Goal: Transaction & Acquisition: Purchase product/service

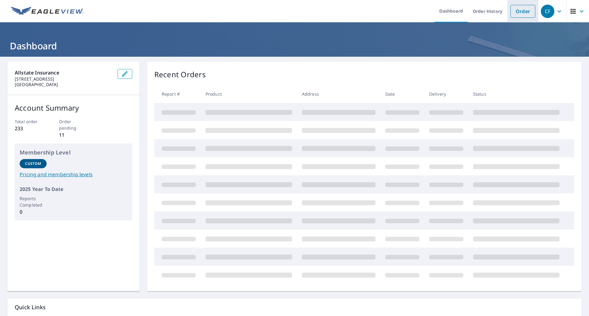
click at [513, 14] on link "Order" at bounding box center [522, 11] width 25 height 13
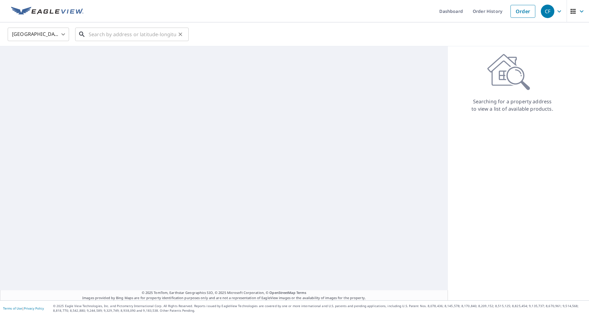
click at [135, 30] on input "text" at bounding box center [132, 34] width 87 height 17
paste input "3530 KEVIN DR"
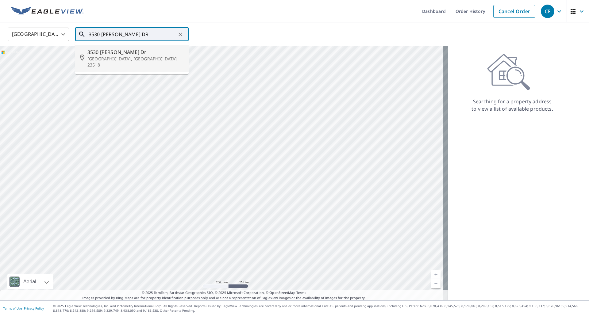
click at [121, 54] on span "3530 Kevin Dr" at bounding box center [135, 51] width 96 height 7
type input "3530 Kevin Dr Norfolk, VA 23518"
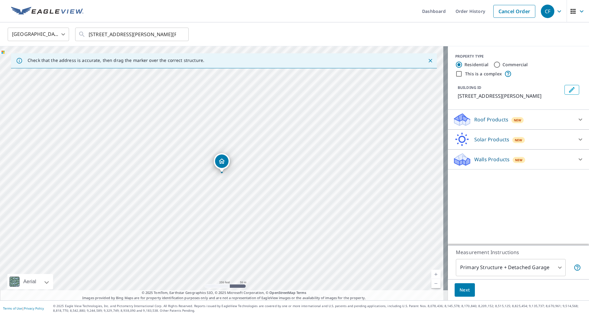
click at [494, 183] on div "PROPERTY TYPE Residential Commercial This is a complex BUILDING ID 3530 Kevin D…" at bounding box center [518, 145] width 141 height 199
click at [486, 162] on p "Walls Products" at bounding box center [491, 159] width 35 height 7
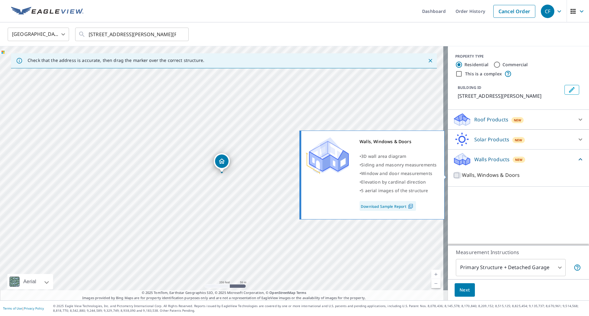
click at [453, 173] on input "Walls, Windows & Doors" at bounding box center [457, 175] width 9 height 7
checkbox input "true"
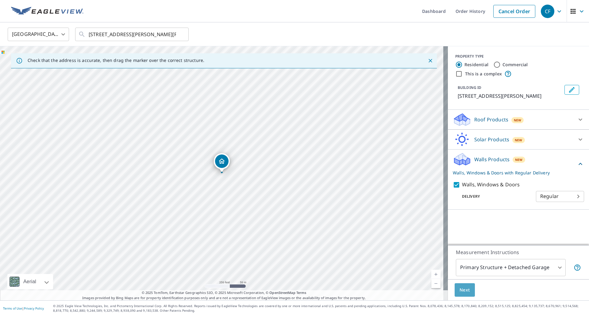
click at [459, 292] on span "Next" at bounding box center [464, 290] width 10 height 8
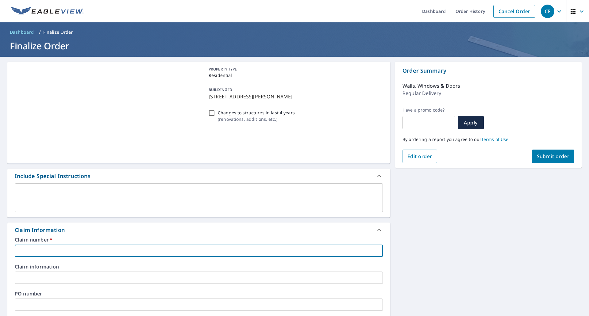
click at [80, 245] on input "text" at bounding box center [199, 251] width 368 height 12
paste input "0807359153"
type input "0807359153"
click at [541, 159] on span "Submit order" at bounding box center [553, 156] width 33 height 7
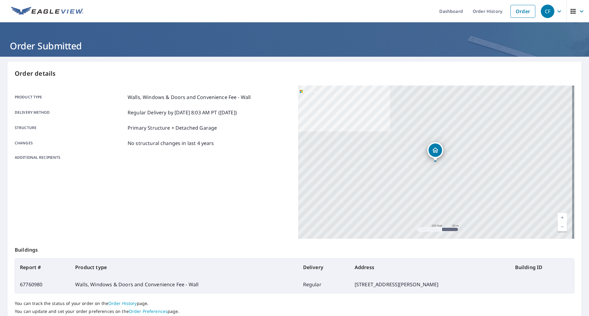
click at [66, 7] on img at bounding box center [47, 11] width 72 height 9
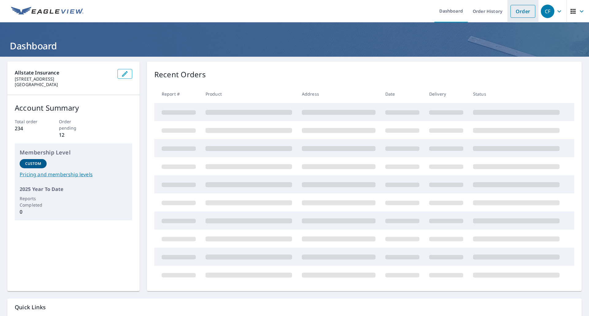
click at [523, 16] on link "Order" at bounding box center [522, 11] width 25 height 13
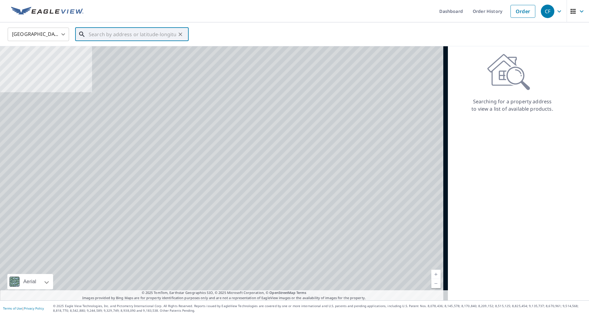
click at [171, 26] on input "text" at bounding box center [132, 34] width 87 height 17
paste input "638 WATERS DR"
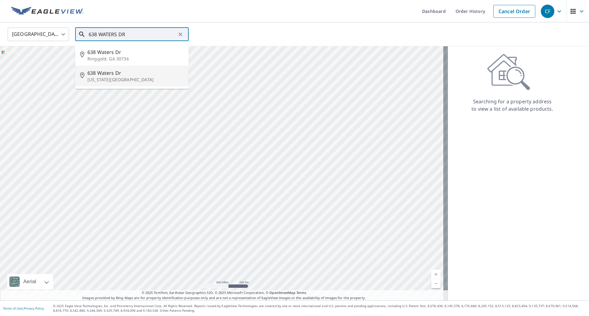
click at [124, 79] on p "[US_STATE][GEOGRAPHIC_DATA]" at bounding box center [135, 80] width 96 height 6
type input "[STREET_ADDRESS][US_STATE][PERSON_NAME]"
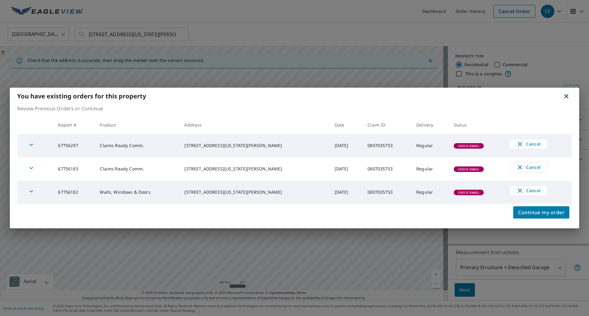
click at [568, 93] on icon at bounding box center [565, 96] width 7 height 7
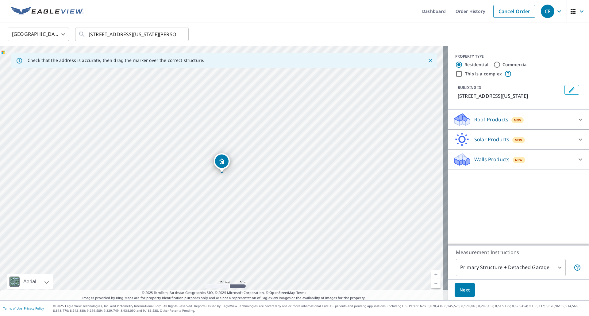
click at [482, 118] on p "Roof Products" at bounding box center [491, 119] width 34 height 7
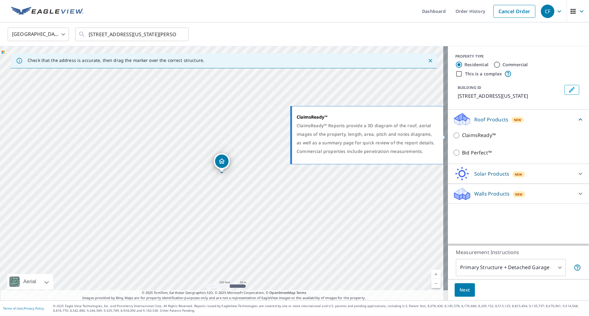
click at [453, 135] on input "ClaimsReady™" at bounding box center [457, 135] width 9 height 7
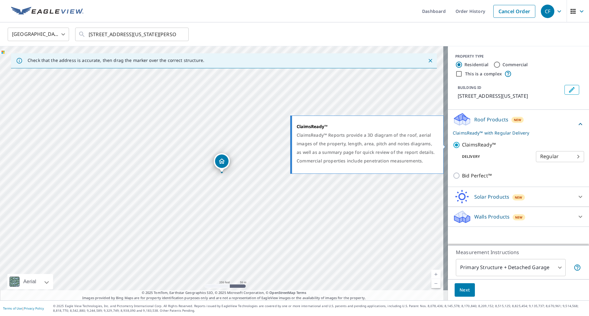
click at [453, 144] on input "ClaimsReady™" at bounding box center [457, 144] width 9 height 7
checkbox input "false"
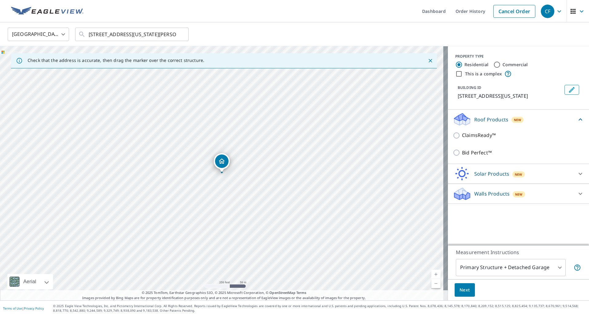
click at [498, 121] on p "Roof Products" at bounding box center [491, 119] width 34 height 7
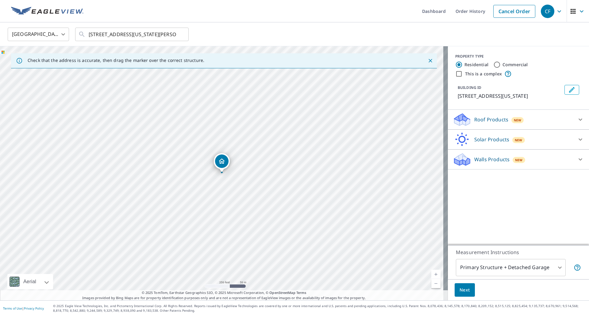
click at [480, 158] on p "Walls Products" at bounding box center [491, 159] width 35 height 7
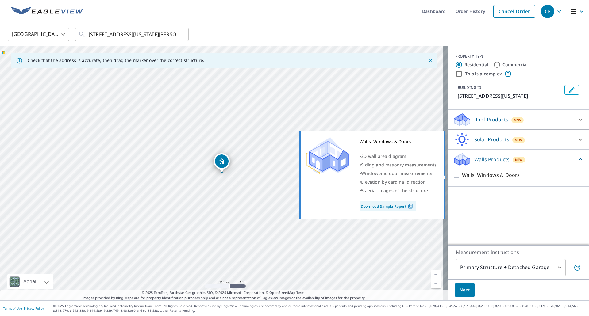
click at [453, 174] on input "Walls, Windows & Doors" at bounding box center [457, 175] width 9 height 7
checkbox input "true"
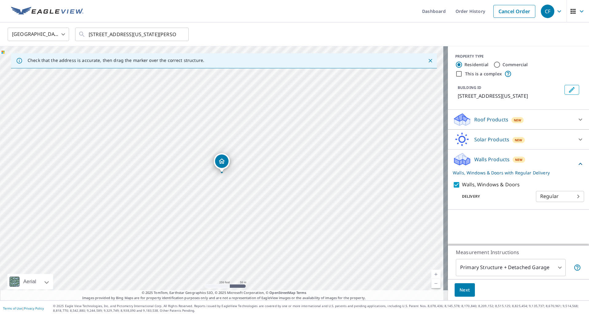
click at [461, 283] on button "Next" at bounding box center [464, 290] width 20 height 14
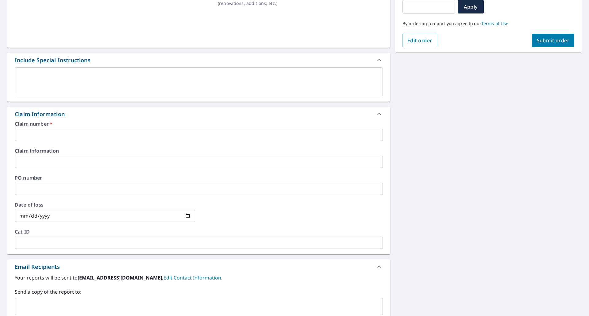
scroll to position [117, 0]
click at [156, 132] on input "text" at bounding box center [199, 134] width 368 height 12
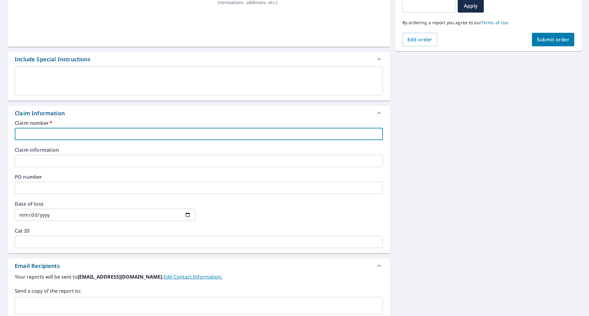
paste input "0807035753"
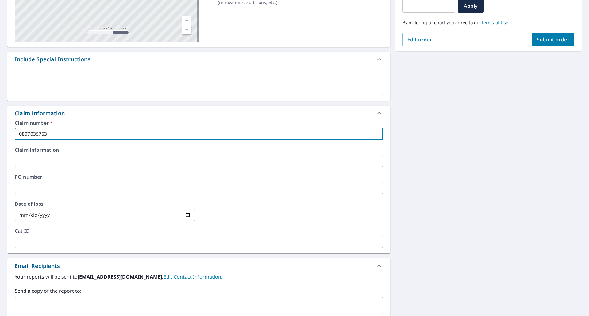
type input "0807035753"
click at [542, 40] on span "Submit order" at bounding box center [553, 39] width 33 height 7
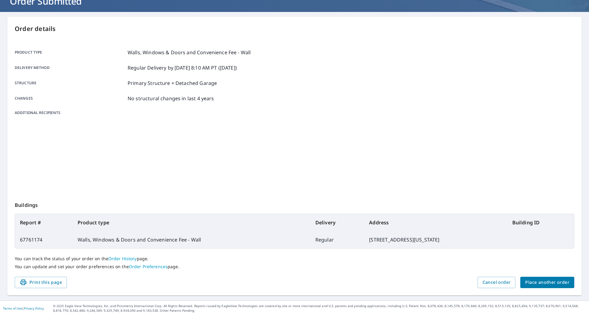
scroll to position [45, 0]
click at [185, 52] on p "Walls, Windows & Doors and Convenience Fee - Wall" at bounding box center [189, 52] width 123 height 7
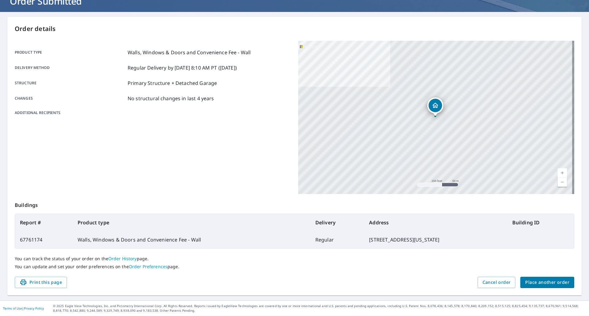
click at [72, 3] on h1 "Order Submitted" at bounding box center [294, 1] width 574 height 13
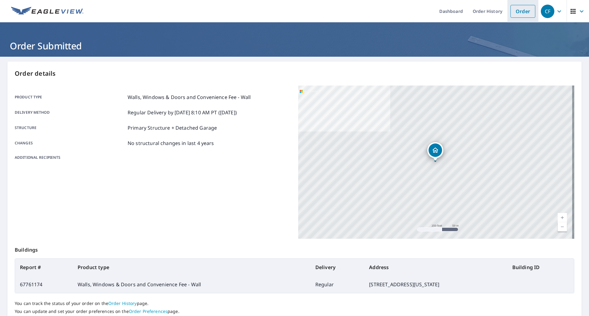
click at [511, 7] on link "Order" at bounding box center [522, 11] width 25 height 13
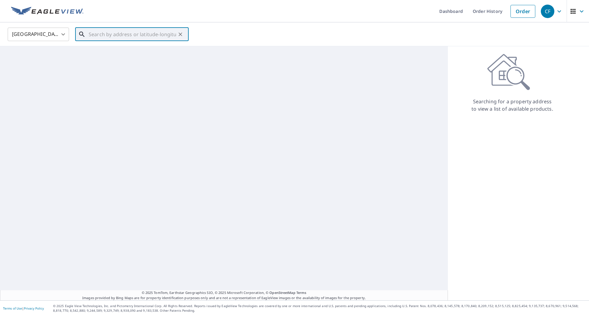
click at [159, 31] on input "text" at bounding box center [132, 34] width 87 height 17
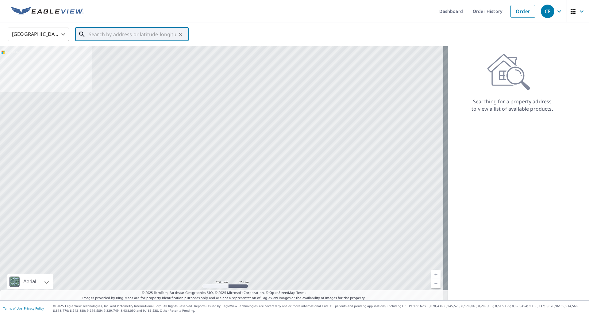
click at [146, 32] on input "text" at bounding box center [132, 34] width 87 height 17
paste input "[STREET_ADDRESS][US_STATE]"
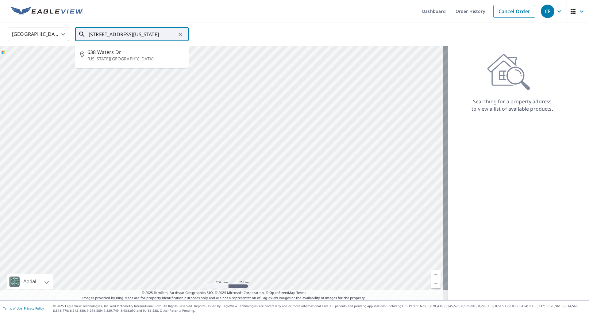
click at [125, 52] on span "638 Waters Dr" at bounding box center [135, 51] width 96 height 7
type input "[STREET_ADDRESS][US_STATE][PERSON_NAME]"
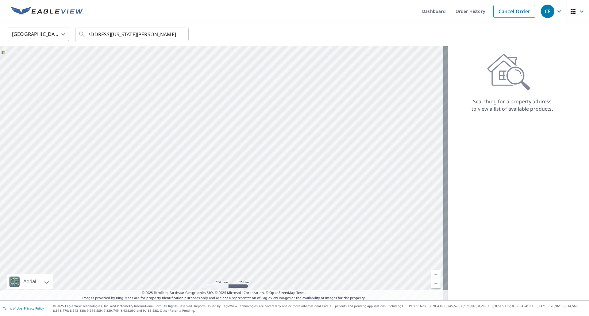
scroll to position [0, 0]
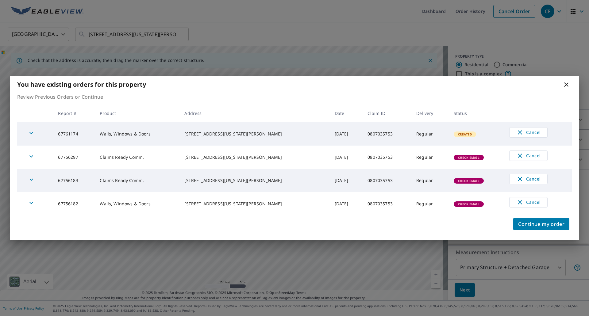
click at [565, 86] on icon at bounding box center [566, 84] width 4 height 4
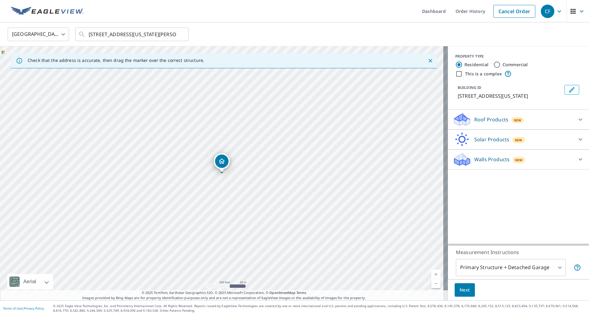
click at [492, 162] on p "Walls Products" at bounding box center [491, 159] width 35 height 7
click at [483, 119] on p "Roof Products" at bounding box center [491, 119] width 34 height 7
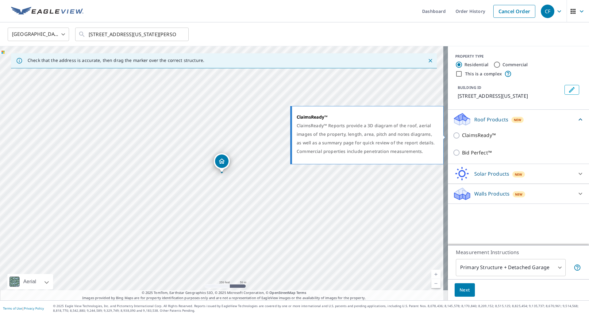
click at [453, 134] on input "ClaimsReady™" at bounding box center [457, 135] width 9 height 7
checkbox input "true"
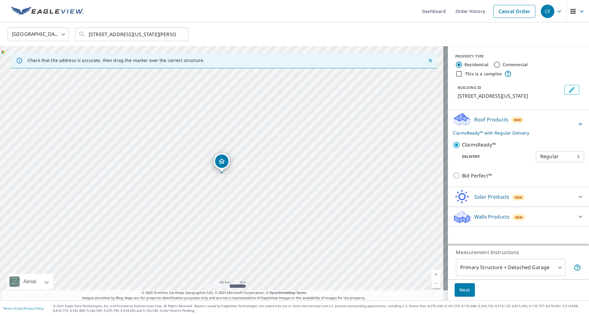
click at [542, 157] on body "CF CF Dashboard Order History Cancel Order CF United States US ​ [STREET_ADDRES…" at bounding box center [294, 158] width 589 height 316
click at [542, 155] on li "Regular" at bounding box center [555, 156] width 48 height 11
click at [459, 288] on span "Next" at bounding box center [464, 290] width 10 height 8
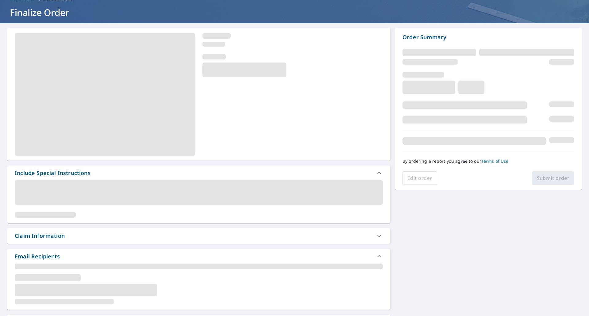
scroll to position [34, 0]
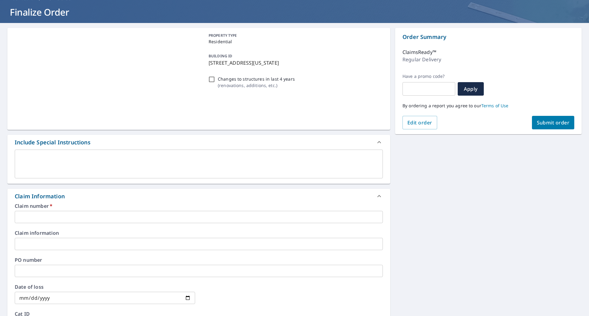
click at [93, 221] on input "text" at bounding box center [199, 217] width 368 height 12
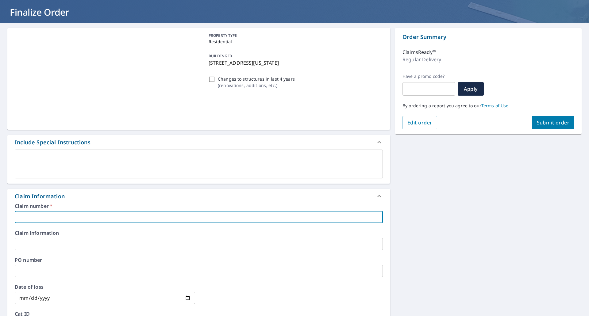
paste input "0807035753"
type input "0807035753"
click at [550, 130] on div "Order Summary ClaimsReady™ Regular Delivery Have a promo code? ​ Apply By order…" at bounding box center [488, 81] width 186 height 106
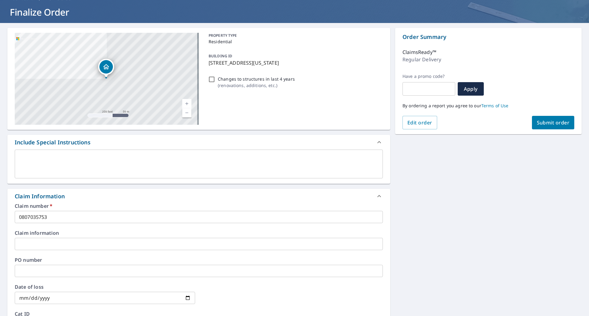
click at [551, 126] on span "Submit order" at bounding box center [553, 122] width 33 height 7
